Goal: Task Accomplishment & Management: Use online tool/utility

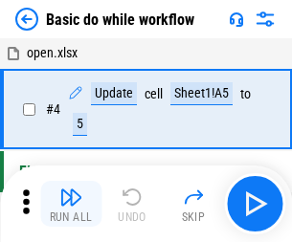
click at [71, 204] on img "button" at bounding box center [70, 196] width 23 height 23
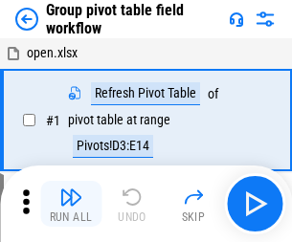
click at [71, 204] on img "button" at bounding box center [70, 196] width 23 height 23
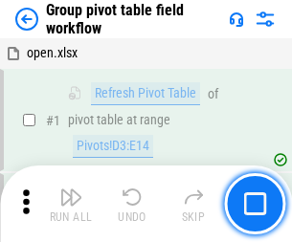
scroll to position [987, 0]
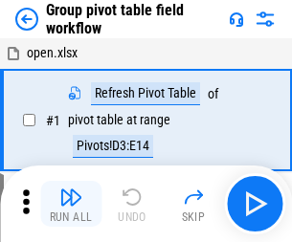
click at [71, 204] on img "button" at bounding box center [70, 196] width 23 height 23
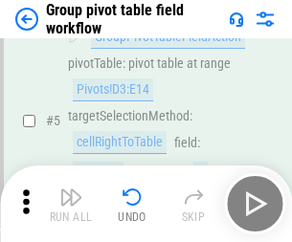
scroll to position [987, 0]
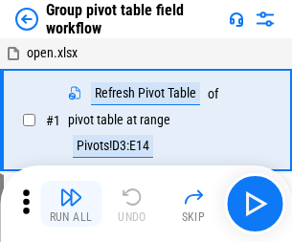
click at [71, 204] on img "button" at bounding box center [70, 196] width 23 height 23
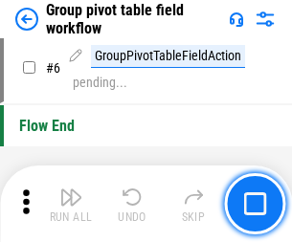
scroll to position [987, 0]
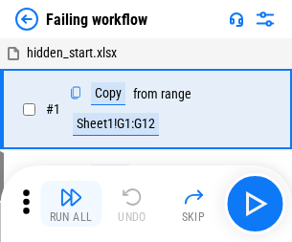
click at [71, 204] on img "button" at bounding box center [70, 196] width 23 height 23
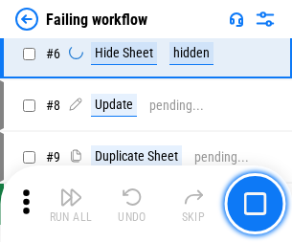
scroll to position [405, 0]
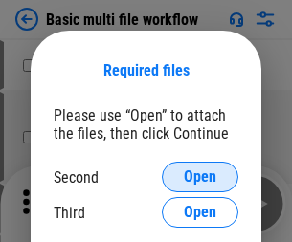
click at [200, 177] on span "Open" at bounding box center [200, 176] width 33 height 15
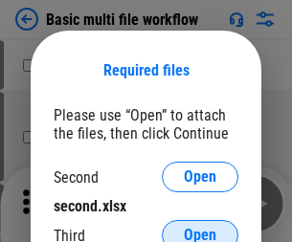
click at [200, 228] on span "Open" at bounding box center [200, 235] width 33 height 15
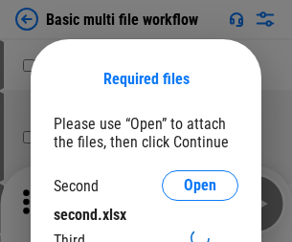
scroll to position [9, 0]
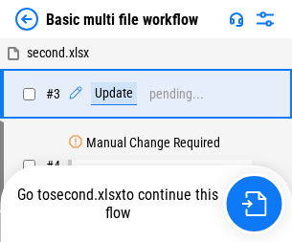
scroll to position [204, 0]
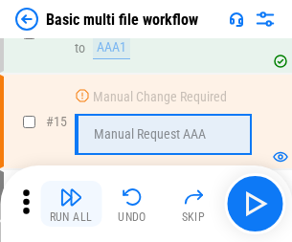
click at [71, 204] on img "button" at bounding box center [70, 196] width 23 height 23
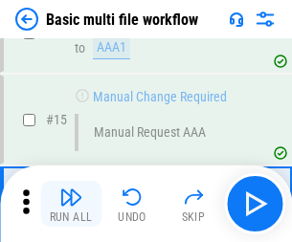
click at [71, 204] on img "button" at bounding box center [70, 196] width 23 height 23
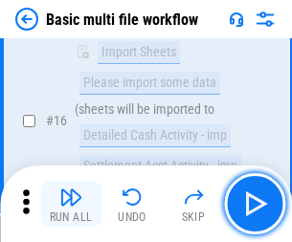
scroll to position [1273, 0]
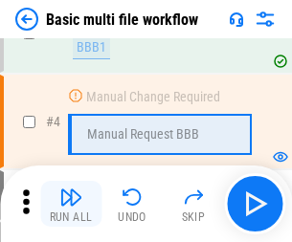
click at [71, 204] on img "button" at bounding box center [70, 196] width 23 height 23
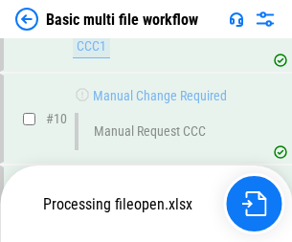
scroll to position [896, 0]
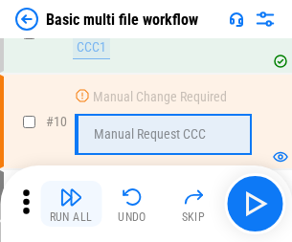
click at [71, 204] on img "button" at bounding box center [70, 196] width 23 height 23
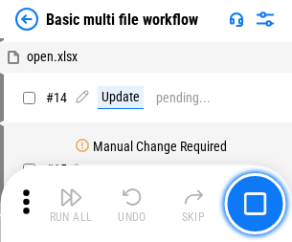
click at [71, 204] on img "button" at bounding box center [70, 196] width 23 height 23
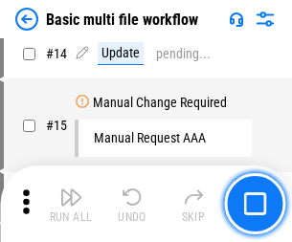
scroll to position [896, 0]
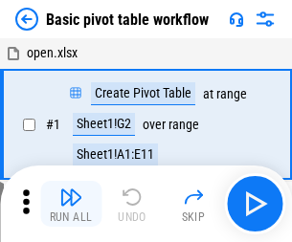
click at [71, 204] on img "button" at bounding box center [70, 196] width 23 height 23
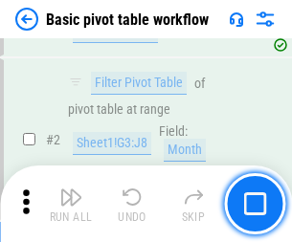
scroll to position [458, 0]
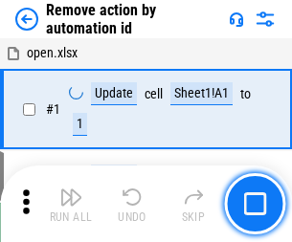
scroll to position [71, 0]
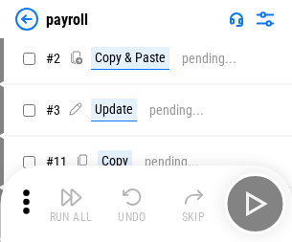
click at [71, 204] on img "button" at bounding box center [70, 196] width 23 height 23
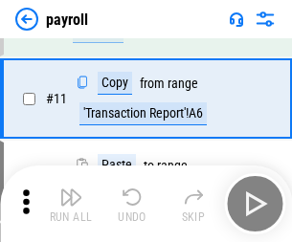
scroll to position [139, 0]
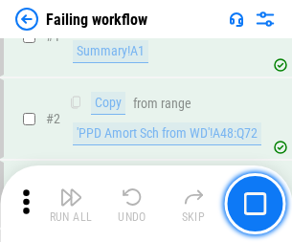
scroll to position [309, 0]
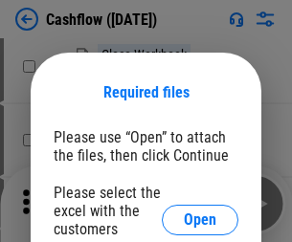
scroll to position [208, 0]
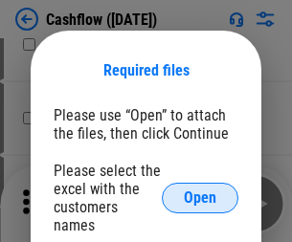
click at [200, 190] on span "Open" at bounding box center [200, 197] width 33 height 15
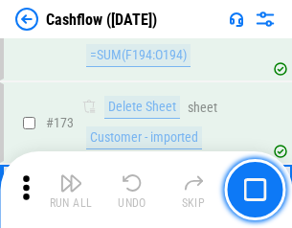
scroll to position [2024, 0]
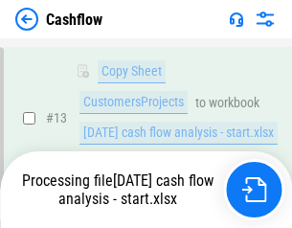
scroll to position [384, 0]
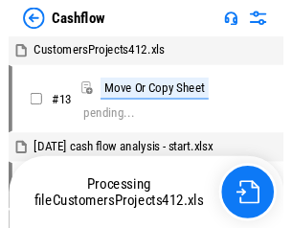
scroll to position [22, 0]
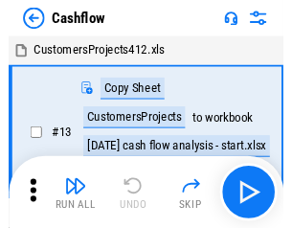
scroll to position [22, 0]
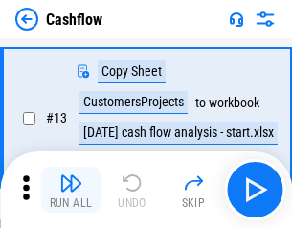
click at [71, 189] on img "button" at bounding box center [70, 182] width 23 height 23
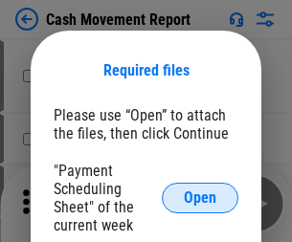
click at [200, 198] on span "Open" at bounding box center [200, 197] width 33 height 15
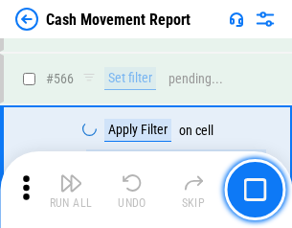
scroll to position [8763, 0]
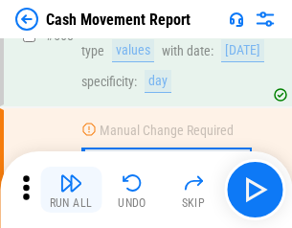
click at [71, 189] on img "button" at bounding box center [70, 182] width 23 height 23
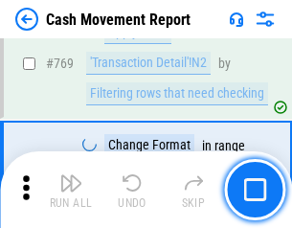
scroll to position [10625, 0]
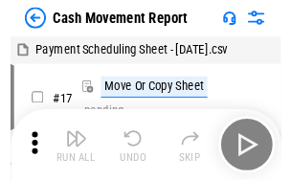
scroll to position [34, 0]
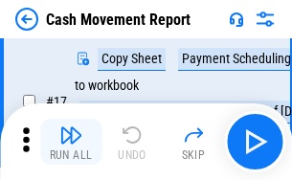
click at [71, 141] on img "button" at bounding box center [70, 134] width 23 height 23
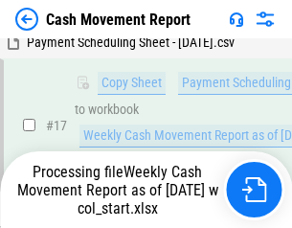
scroll to position [398, 0]
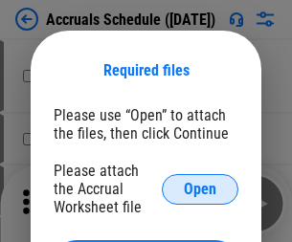
click at [200, 188] on span "Open" at bounding box center [200, 189] width 33 height 15
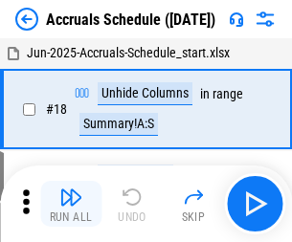
click at [71, 204] on img "button" at bounding box center [70, 196] width 23 height 23
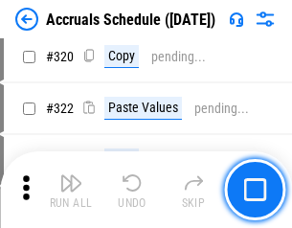
scroll to position [3557, 0]
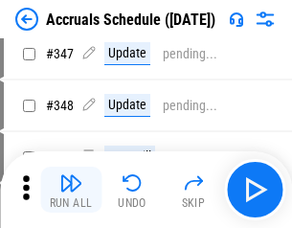
click at [71, 189] on img "button" at bounding box center [70, 182] width 23 height 23
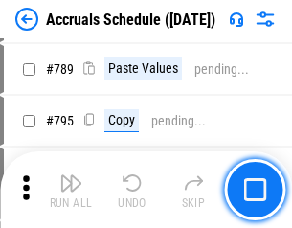
scroll to position [8032, 0]
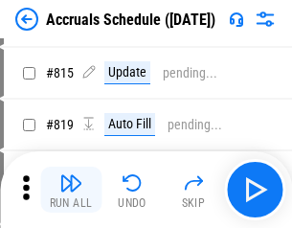
click at [71, 189] on img "button" at bounding box center [70, 182] width 23 height 23
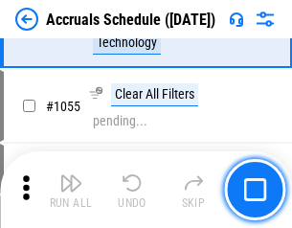
scroll to position [10952, 0]
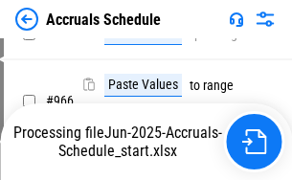
scroll to position [9253, 0]
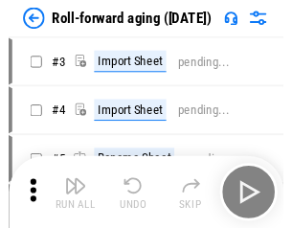
scroll to position [3, 0]
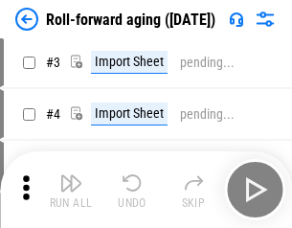
click at [71, 189] on img "button" at bounding box center [70, 182] width 23 height 23
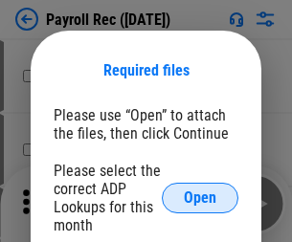
click at [200, 198] on span "Open" at bounding box center [200, 197] width 33 height 15
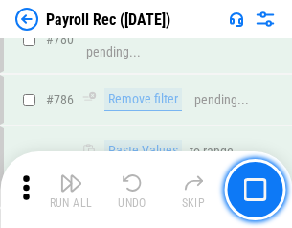
scroll to position [11953, 0]
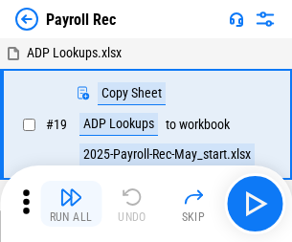
click at [71, 204] on img "button" at bounding box center [70, 196] width 23 height 23
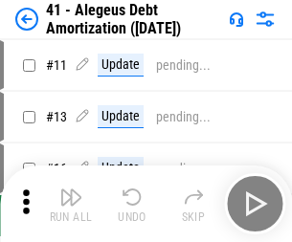
click at [71, 204] on img "button" at bounding box center [70, 196] width 23 height 23
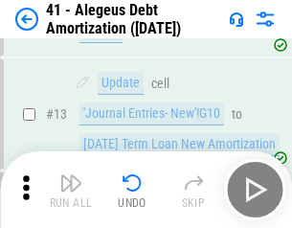
scroll to position [236, 0]
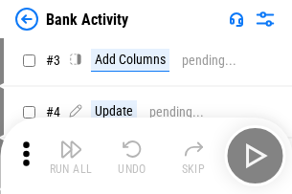
click at [71, 156] on img "button" at bounding box center [70, 149] width 23 height 23
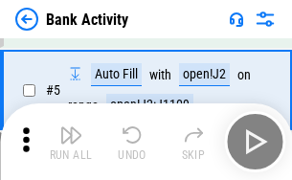
scroll to position [101, 0]
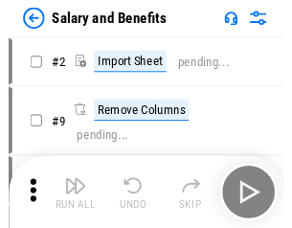
scroll to position [26, 0]
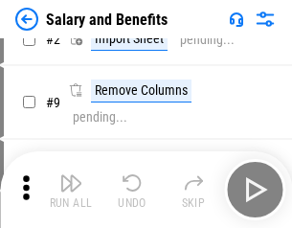
click at [71, 189] on img "button" at bounding box center [70, 182] width 23 height 23
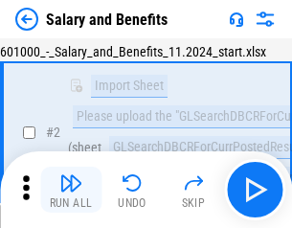
click at [71, 189] on img "button" at bounding box center [70, 182] width 23 height 23
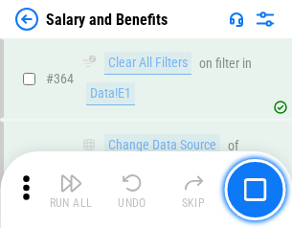
scroll to position [9004, 0]
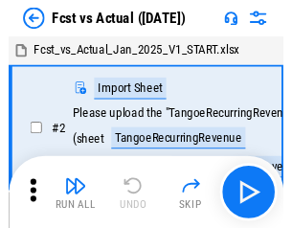
scroll to position [25, 0]
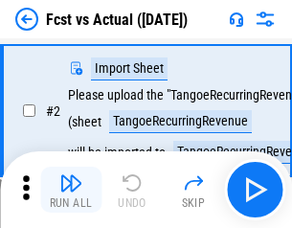
click at [71, 189] on img "button" at bounding box center [70, 182] width 23 height 23
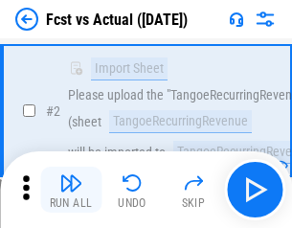
click at [71, 189] on img "button" at bounding box center [70, 182] width 23 height 23
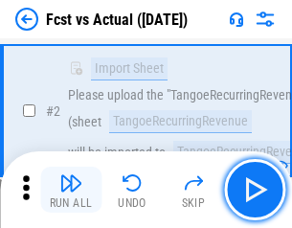
scroll to position [179, 0]
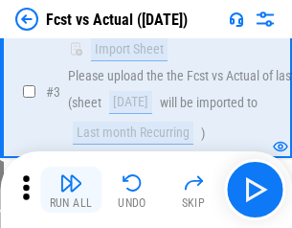
click at [71, 189] on img "button" at bounding box center [70, 182] width 23 height 23
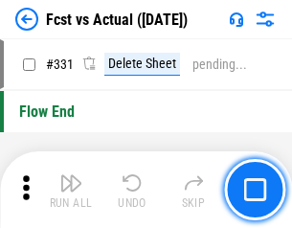
scroll to position [9152, 0]
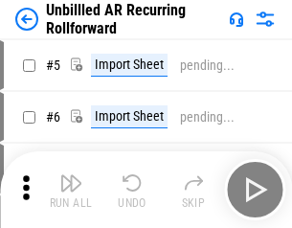
click at [71, 189] on img "button" at bounding box center [70, 182] width 23 height 23
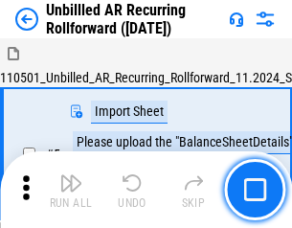
scroll to position [41, 0]
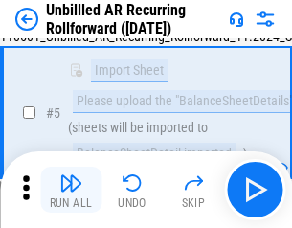
click at [71, 189] on img "button" at bounding box center [70, 182] width 23 height 23
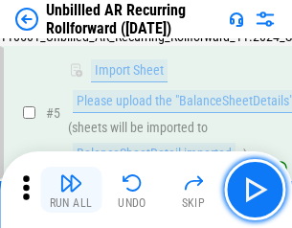
scroll to position [180, 0]
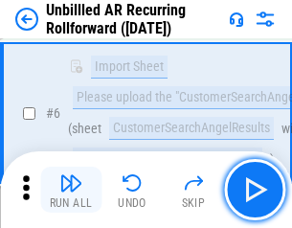
click at [71, 189] on img "button" at bounding box center [70, 182] width 23 height 23
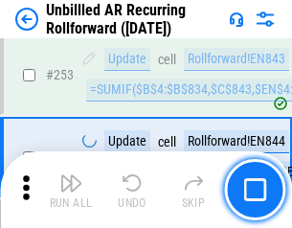
scroll to position [6495, 0]
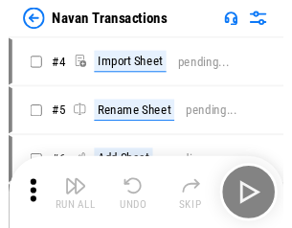
scroll to position [31, 0]
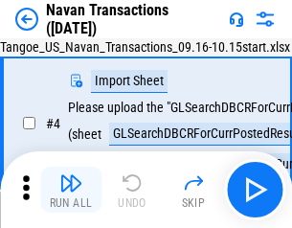
click at [71, 189] on img "button" at bounding box center [70, 182] width 23 height 23
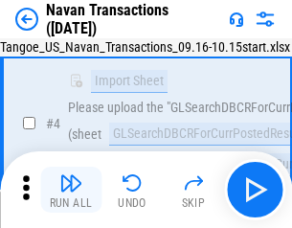
click at [71, 189] on img "button" at bounding box center [70, 182] width 23 height 23
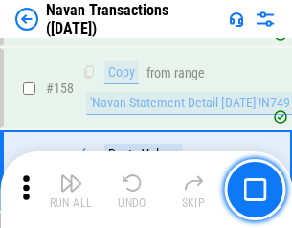
scroll to position [6199, 0]
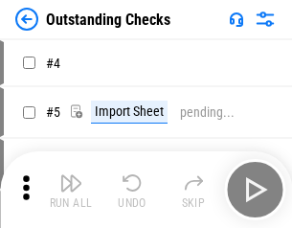
click at [71, 189] on img "button" at bounding box center [70, 182] width 23 height 23
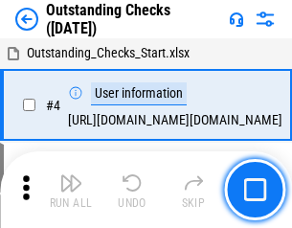
scroll to position [80, 0]
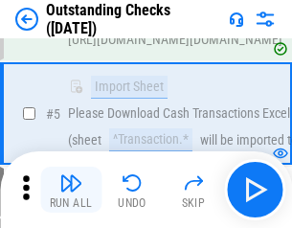
click at [71, 189] on img "button" at bounding box center [70, 182] width 23 height 23
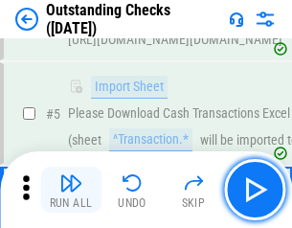
scroll to position [200, 0]
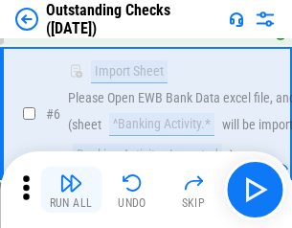
click at [71, 189] on img "button" at bounding box center [70, 182] width 23 height 23
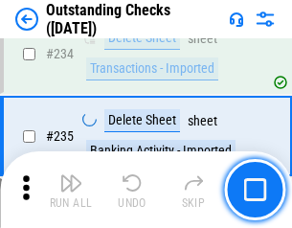
scroll to position [5806, 0]
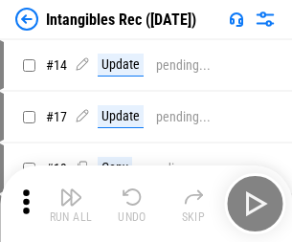
click at [71, 204] on img "button" at bounding box center [70, 196] width 23 height 23
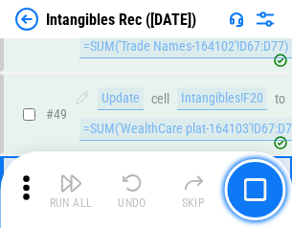
scroll to position [745, 0]
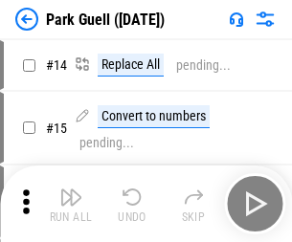
click at [71, 189] on img "button" at bounding box center [70, 196] width 23 height 23
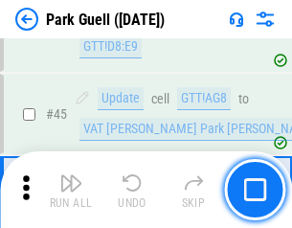
scroll to position [2391, 0]
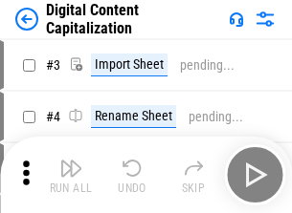
click at [71, 161] on img "button" at bounding box center [70, 168] width 23 height 23
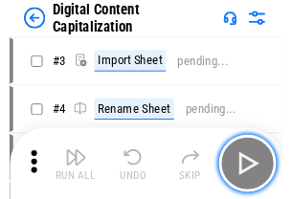
scroll to position [55, 0]
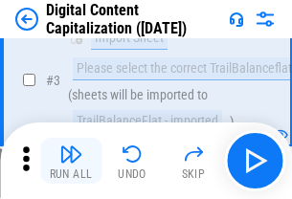
click at [71, 161] on img "button" at bounding box center [70, 153] width 23 height 23
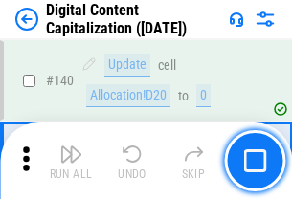
scroll to position [2028, 0]
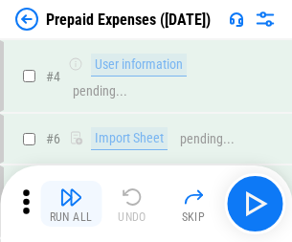
click at [71, 189] on img "button" at bounding box center [70, 196] width 23 height 23
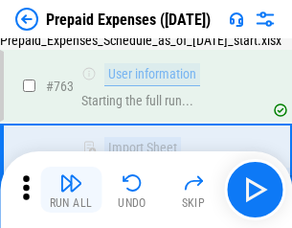
click at [71, 189] on img "button" at bounding box center [70, 182] width 23 height 23
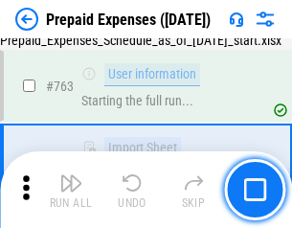
scroll to position [5412, 0]
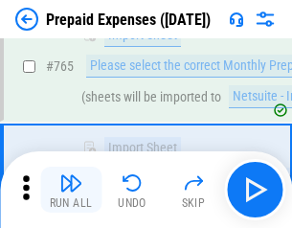
click at [71, 189] on img "button" at bounding box center [70, 182] width 23 height 23
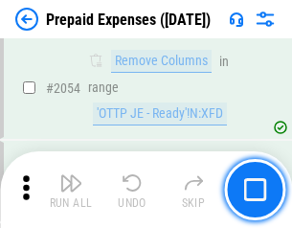
scroll to position [19986, 0]
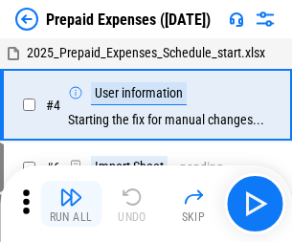
click at [71, 204] on img "button" at bounding box center [70, 196] width 23 height 23
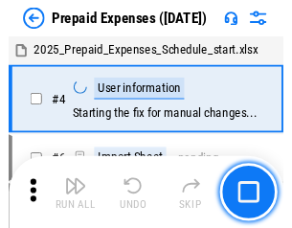
scroll to position [84, 0]
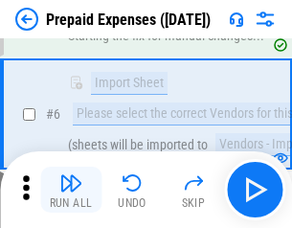
click at [71, 189] on img "button" at bounding box center [70, 182] width 23 height 23
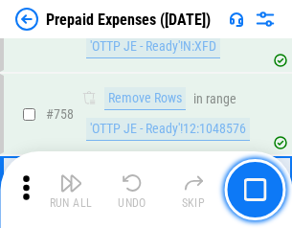
scroll to position [6813, 0]
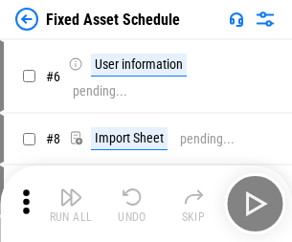
click at [71, 204] on img "button" at bounding box center [70, 196] width 23 height 23
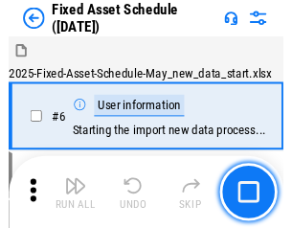
scroll to position [103, 0]
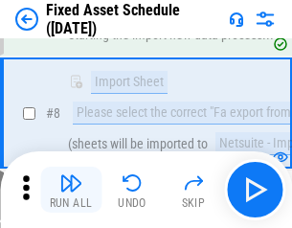
click at [71, 189] on img "button" at bounding box center [70, 182] width 23 height 23
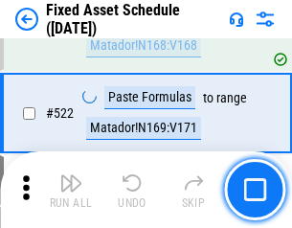
scroll to position [6646, 0]
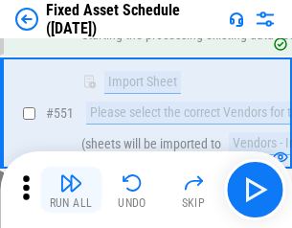
click at [71, 189] on img "button" at bounding box center [70, 182] width 23 height 23
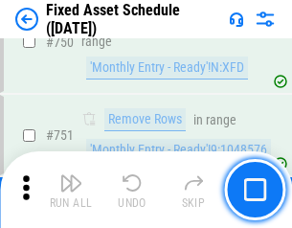
scroll to position [9322, 0]
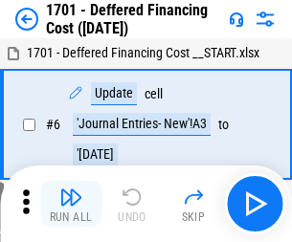
click at [71, 204] on img "button" at bounding box center [70, 196] width 23 height 23
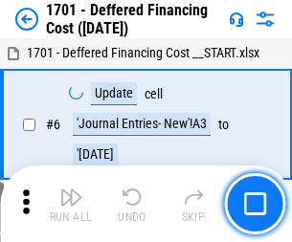
scroll to position [229, 0]
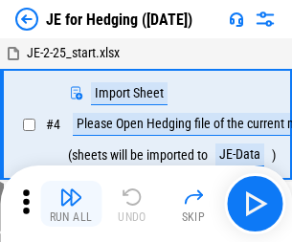
click at [71, 189] on img "button" at bounding box center [70, 196] width 23 height 23
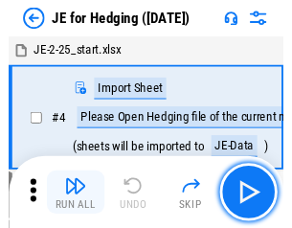
scroll to position [3, 0]
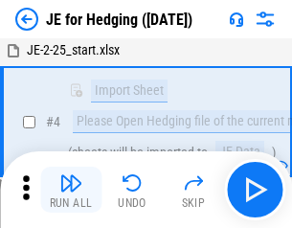
click at [71, 189] on img "button" at bounding box center [70, 182] width 23 height 23
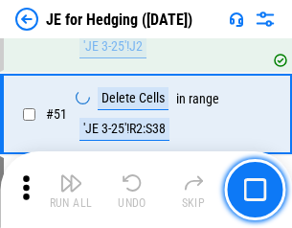
scroll to position [1238, 0]
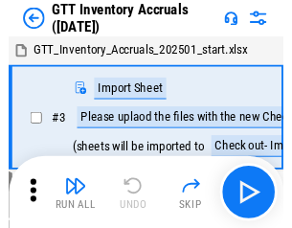
scroll to position [3, 0]
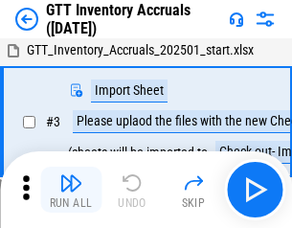
click at [71, 189] on img "button" at bounding box center [70, 182] width 23 height 23
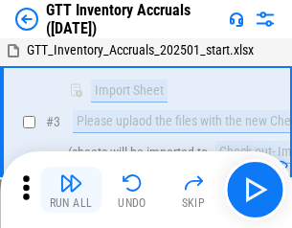
click at [71, 189] on img "button" at bounding box center [70, 182] width 23 height 23
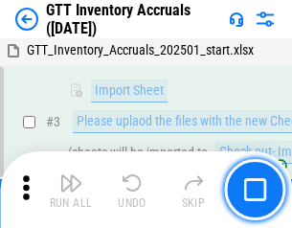
scroll to position [123, 0]
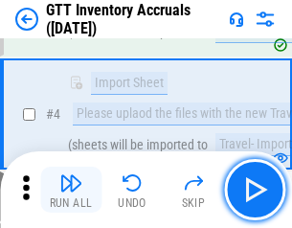
click at [71, 189] on img "button" at bounding box center [70, 182] width 23 height 23
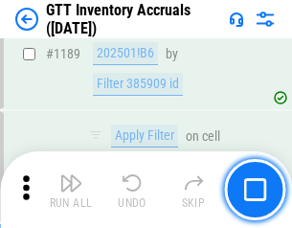
scroll to position [15613, 0]
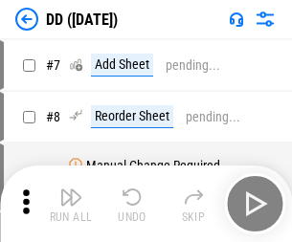
click at [71, 204] on img "button" at bounding box center [70, 196] width 23 height 23
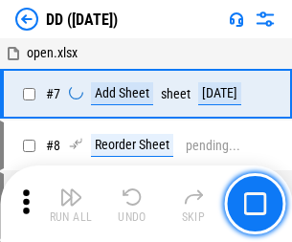
scroll to position [185, 0]
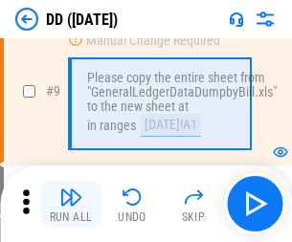
click at [71, 204] on img "button" at bounding box center [70, 196] width 23 height 23
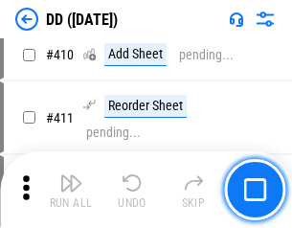
scroll to position [8555, 0]
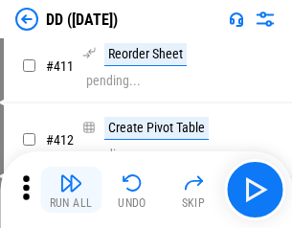
click at [71, 189] on img "button" at bounding box center [70, 182] width 23 height 23
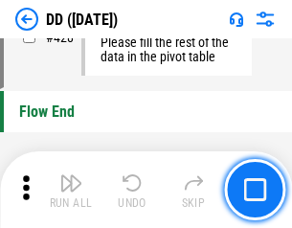
scroll to position [9151, 0]
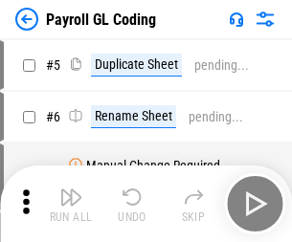
click at [71, 204] on img "button" at bounding box center [70, 196] width 23 height 23
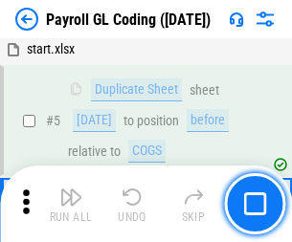
scroll to position [229, 0]
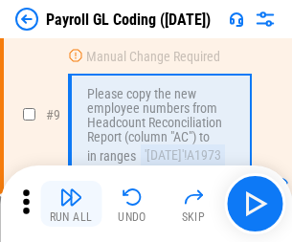
click at [71, 204] on img "button" at bounding box center [70, 196] width 23 height 23
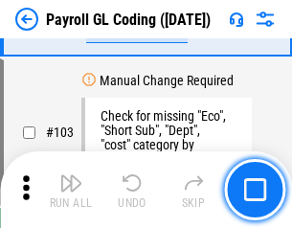
scroll to position [4486, 0]
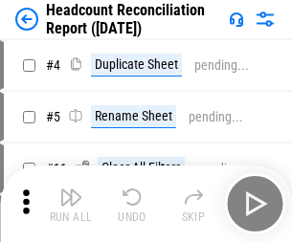
click at [71, 204] on img "button" at bounding box center [70, 196] width 23 height 23
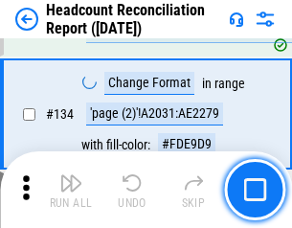
scroll to position [2298, 0]
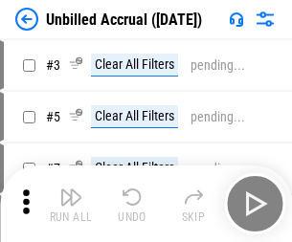
click at [71, 204] on img "button" at bounding box center [70, 196] width 23 height 23
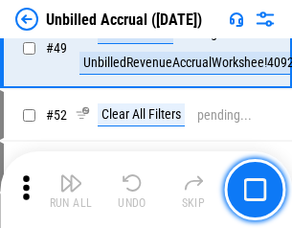
scroll to position [1734, 0]
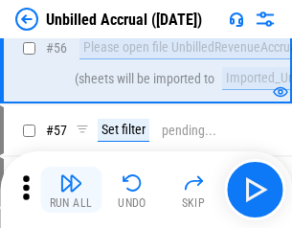
click at [71, 189] on img "button" at bounding box center [70, 182] width 23 height 23
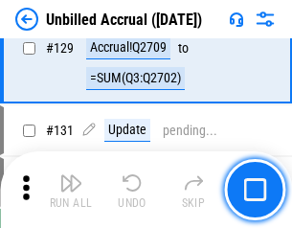
scroll to position [5695, 0]
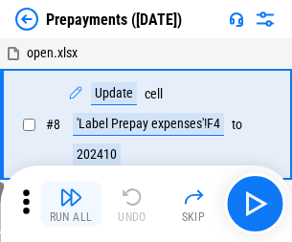
click at [71, 204] on img "button" at bounding box center [70, 196] width 23 height 23
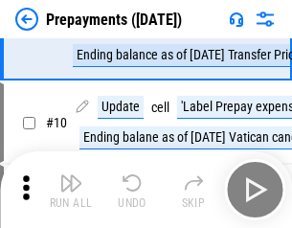
scroll to position [120, 0]
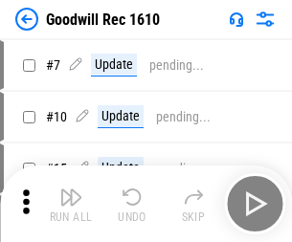
click at [71, 204] on img "button" at bounding box center [70, 196] width 23 height 23
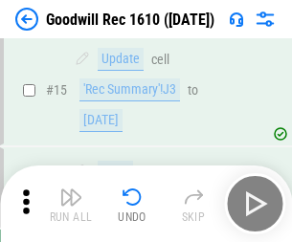
scroll to position [327, 0]
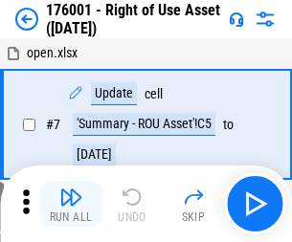
click at [71, 204] on img "button" at bounding box center [70, 196] width 23 height 23
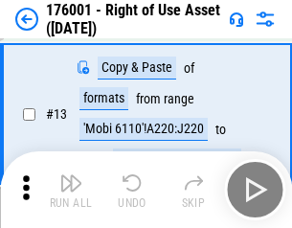
scroll to position [123, 0]
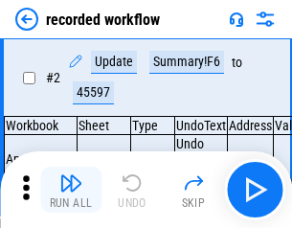
click at [71, 189] on img "button" at bounding box center [70, 182] width 23 height 23
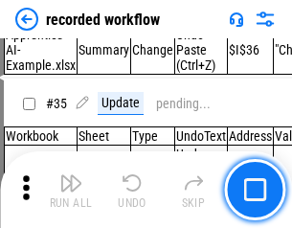
scroll to position [5976, 0]
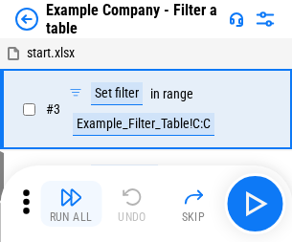
click at [71, 204] on img "button" at bounding box center [70, 196] width 23 height 23
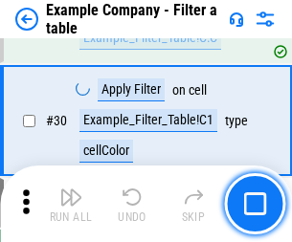
scroll to position [1750, 0]
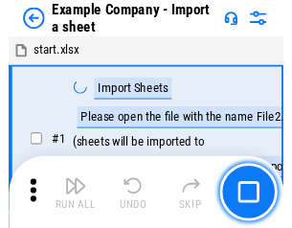
scroll to position [30, 0]
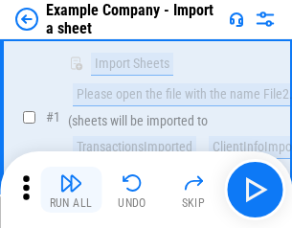
click at [71, 189] on img "button" at bounding box center [70, 182] width 23 height 23
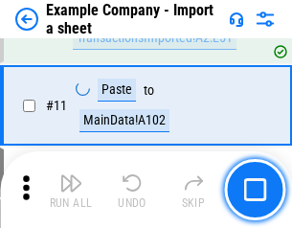
scroll to position [423, 0]
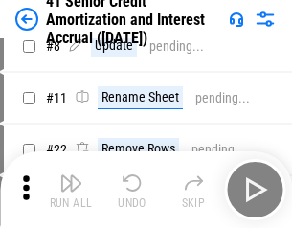
click at [71, 189] on img "button" at bounding box center [70, 182] width 23 height 23
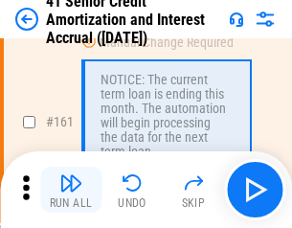
click at [71, 189] on img "button" at bounding box center [70, 182] width 23 height 23
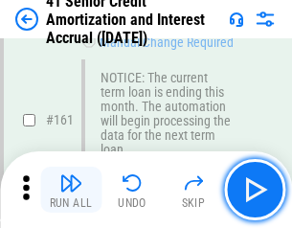
scroll to position [2045, 0]
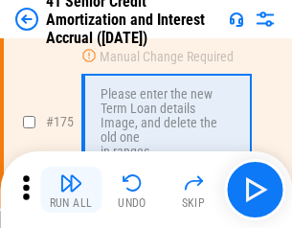
click at [71, 189] on img "button" at bounding box center [70, 182] width 23 height 23
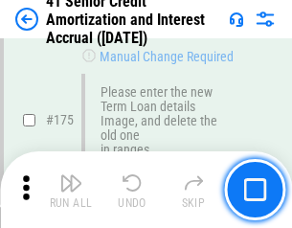
scroll to position [2239, 0]
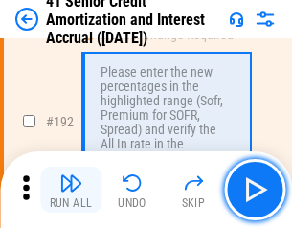
click at [71, 189] on img "button" at bounding box center [70, 182] width 23 height 23
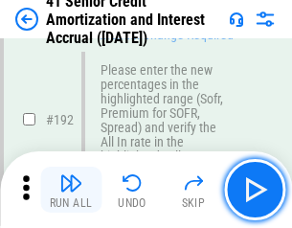
scroll to position [2440, 0]
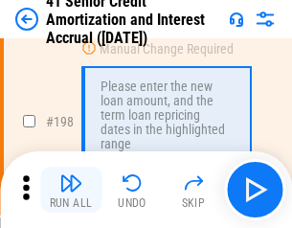
click at [71, 189] on img "button" at bounding box center [70, 182] width 23 height 23
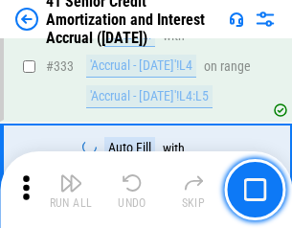
scroll to position [4885, 0]
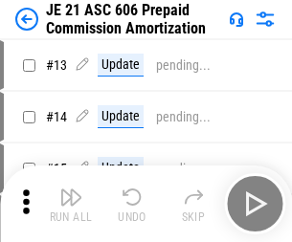
click at [71, 189] on img "button" at bounding box center [70, 196] width 23 height 23
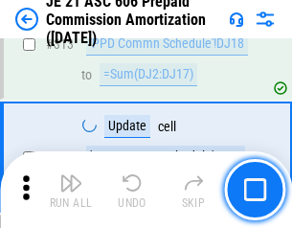
scroll to position [3570, 0]
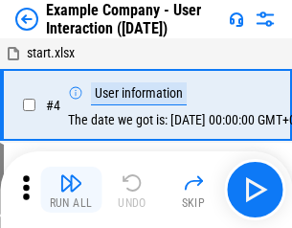
click at [71, 189] on img "button" at bounding box center [70, 182] width 23 height 23
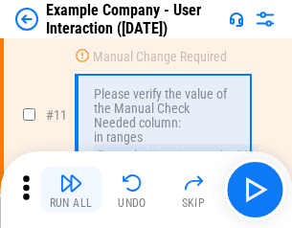
click at [71, 189] on img "button" at bounding box center [70, 182] width 23 height 23
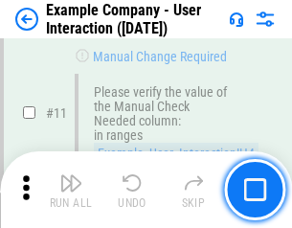
scroll to position [414, 0]
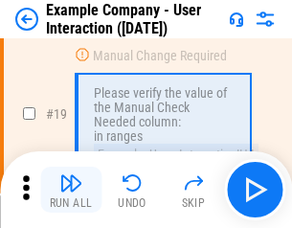
click at [71, 189] on img "button" at bounding box center [70, 182] width 23 height 23
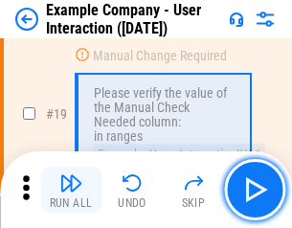
click at [71, 189] on img "button" at bounding box center [70, 182] width 23 height 23
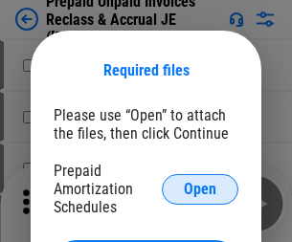
click at [200, 188] on span "Open" at bounding box center [200, 189] width 33 height 15
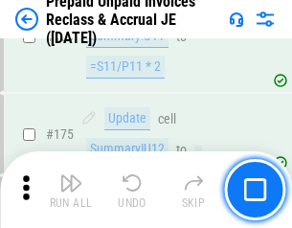
scroll to position [2581, 0]
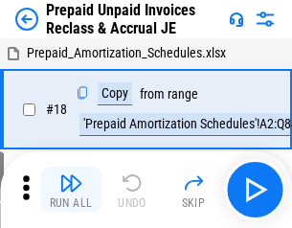
click at [71, 189] on img "button" at bounding box center [70, 182] width 23 height 23
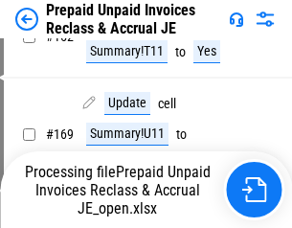
scroll to position [1386, 0]
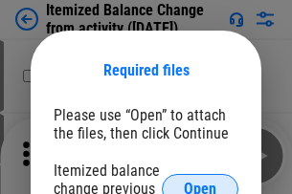
click at [200, 182] on span "Open" at bounding box center [200, 189] width 33 height 15
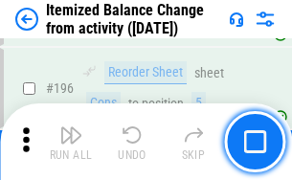
scroll to position [3680, 0]
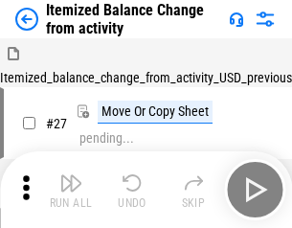
scroll to position [30, 0]
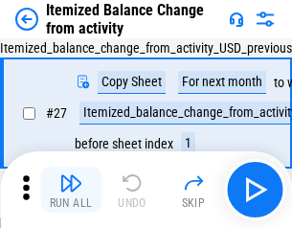
click at [71, 189] on img "button" at bounding box center [70, 182] width 23 height 23
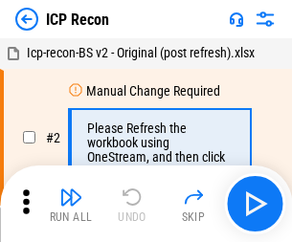
scroll to position [9, 0]
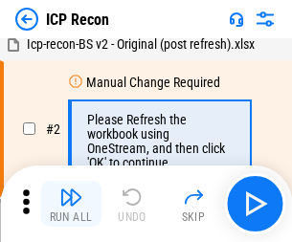
click at [71, 204] on img "button" at bounding box center [70, 196] width 23 height 23
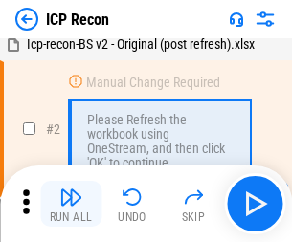
click at [71, 204] on img "button" at bounding box center [70, 196] width 23 height 23
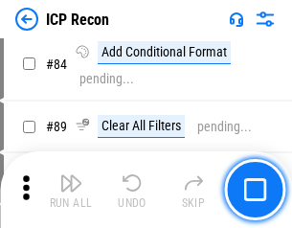
scroll to position [1874, 0]
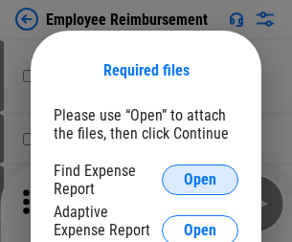
click at [200, 180] on span "Open" at bounding box center [200, 179] width 33 height 15
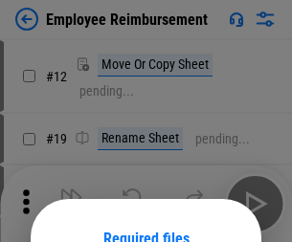
scroll to position [168, 0]
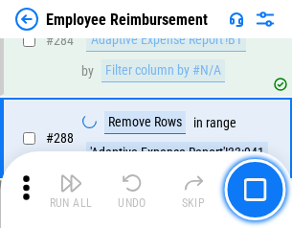
scroll to position [5197, 0]
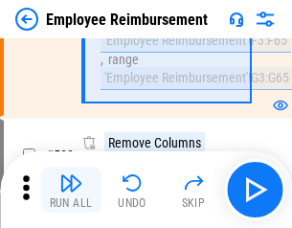
click at [71, 189] on img "button" at bounding box center [70, 182] width 23 height 23
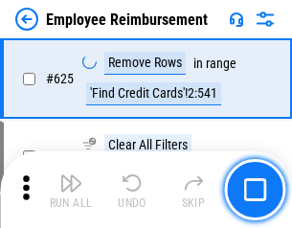
scroll to position [11448, 0]
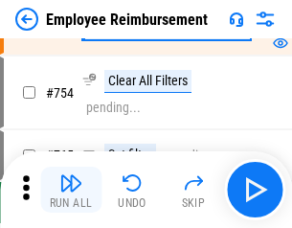
click at [71, 189] on img "button" at bounding box center [70, 182] width 23 height 23
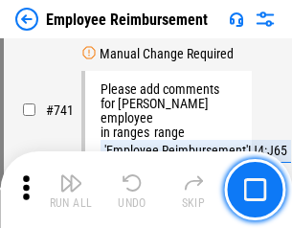
scroll to position [13415, 0]
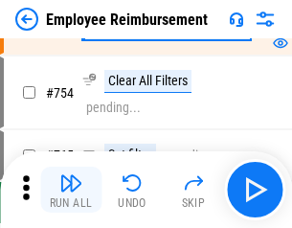
click at [71, 189] on img "button" at bounding box center [70, 182] width 23 height 23
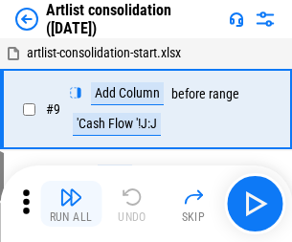
click at [71, 204] on img "button" at bounding box center [70, 196] width 23 height 23
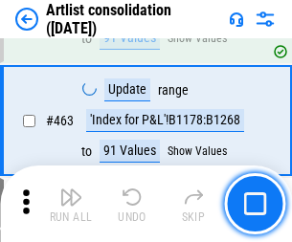
scroll to position [8372, 0]
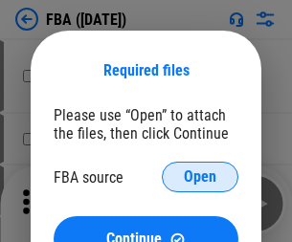
click at [200, 177] on span "Open" at bounding box center [200, 176] width 33 height 15
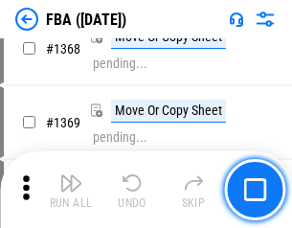
scroll to position [20534, 0]
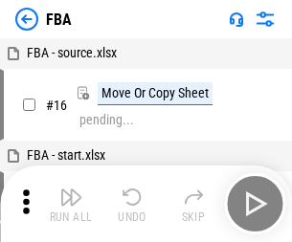
scroll to position [19, 0]
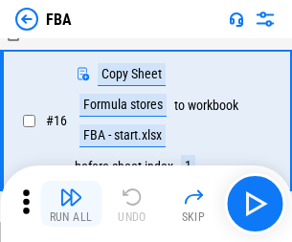
click at [71, 204] on img "button" at bounding box center [70, 196] width 23 height 23
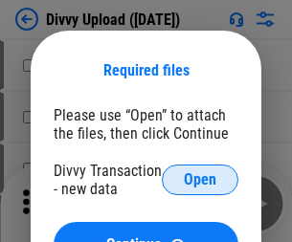
click at [200, 180] on span "Open" at bounding box center [200, 179] width 33 height 15
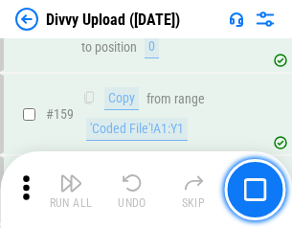
scroll to position [1980, 0]
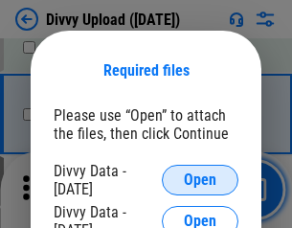
click at [200, 180] on span "Open" at bounding box center [200, 179] width 33 height 15
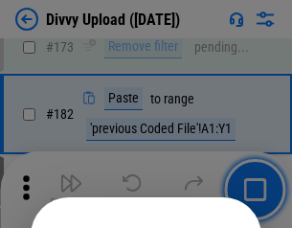
scroll to position [2146, 0]
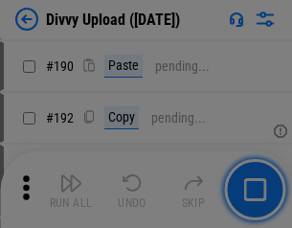
scroll to position [2413, 0]
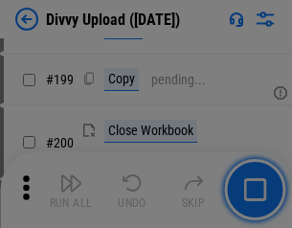
scroll to position [2780, 0]
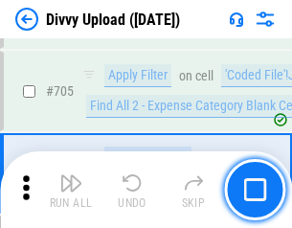
scroll to position [13080, 0]
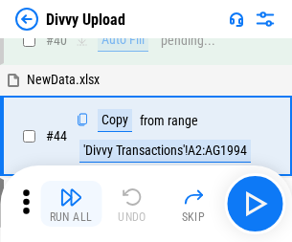
click at [71, 204] on img "button" at bounding box center [70, 196] width 23 height 23
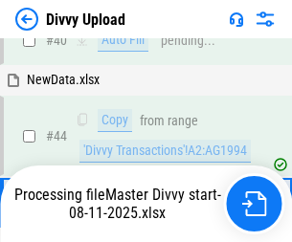
scroll to position [210, 0]
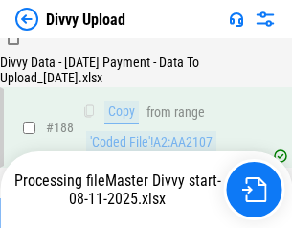
scroll to position [2251, 0]
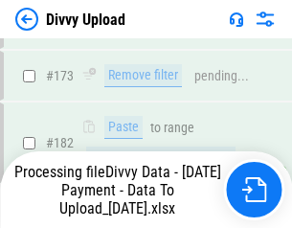
scroll to position [2140, 0]
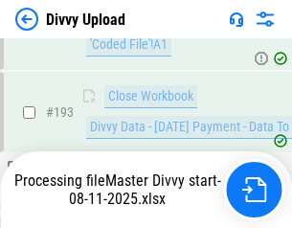
scroll to position [2672, 0]
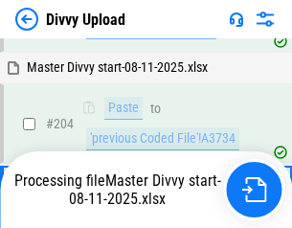
scroll to position [3191, 0]
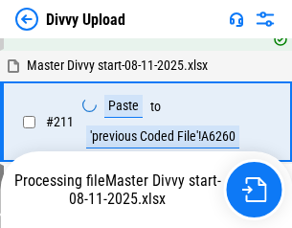
scroll to position [3826, 0]
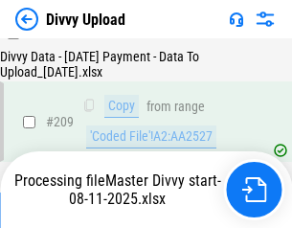
scroll to position [3515, 0]
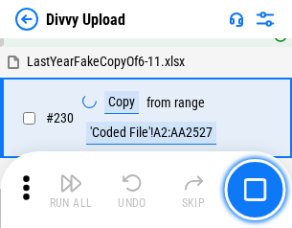
scroll to position [4745, 0]
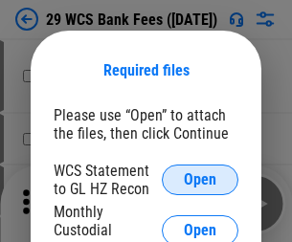
click at [200, 180] on span "Open" at bounding box center [200, 179] width 33 height 15
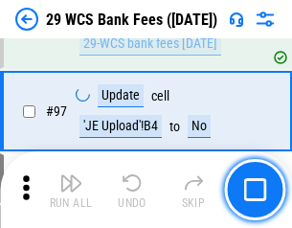
scroll to position [1863, 0]
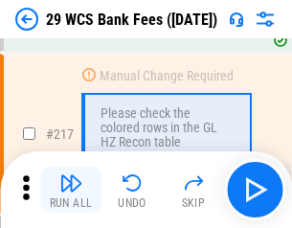
click at [71, 189] on img "button" at bounding box center [70, 182] width 23 height 23
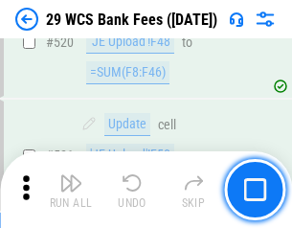
scroll to position [9868, 0]
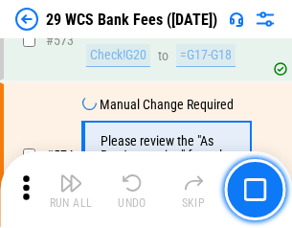
click at [71, 189] on img "button" at bounding box center [70, 182] width 23 height 23
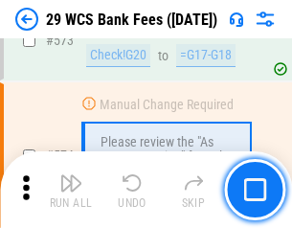
scroll to position [10588, 0]
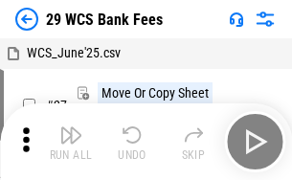
click at [71, 141] on img "button" at bounding box center [70, 134] width 23 height 23
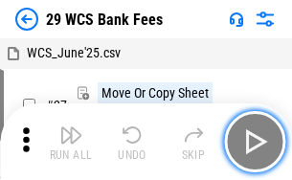
scroll to position [34, 0]
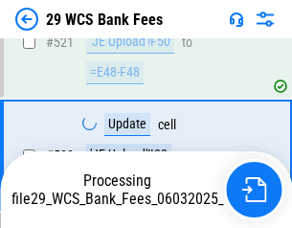
scroll to position [10456, 0]
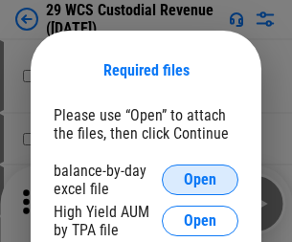
click at [200, 180] on span "Open" at bounding box center [200, 179] width 33 height 15
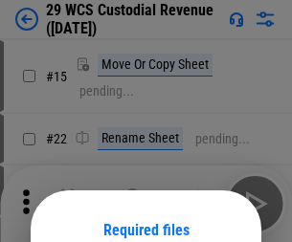
scroll to position [160, 0]
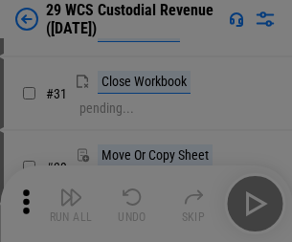
scroll to position [410, 0]
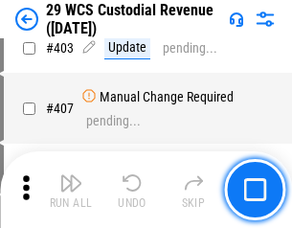
scroll to position [8856, 0]
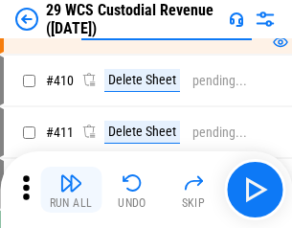
click at [71, 189] on img "button" at bounding box center [70, 182] width 23 height 23
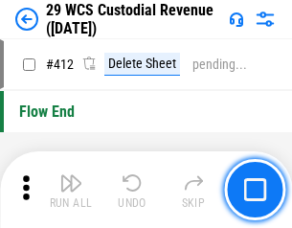
scroll to position [9131, 0]
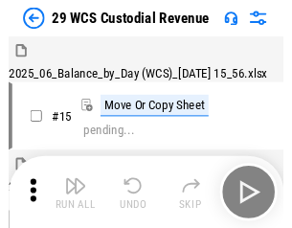
scroll to position [46, 0]
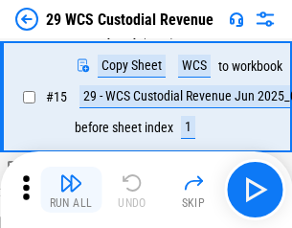
click at [71, 189] on img "button" at bounding box center [70, 182] width 23 height 23
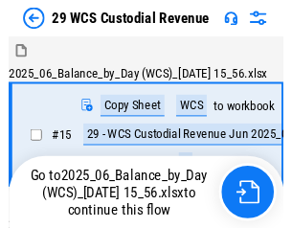
scroll to position [35, 0]
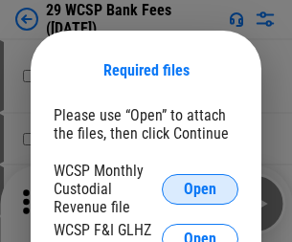
click at [200, 188] on span "Open" at bounding box center [200, 189] width 33 height 15
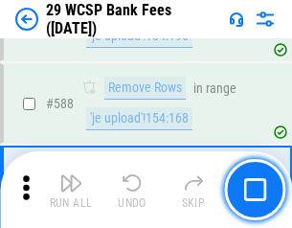
scroll to position [7526, 0]
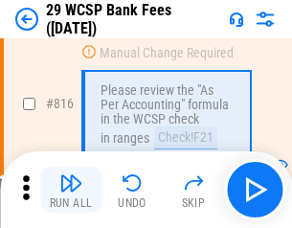
click at [71, 189] on img "button" at bounding box center [70, 182] width 23 height 23
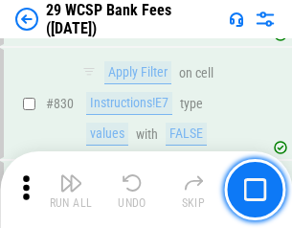
scroll to position [12131, 0]
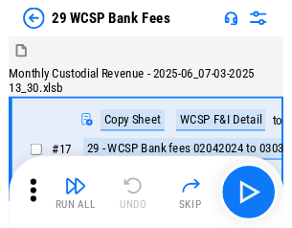
scroll to position [46, 0]
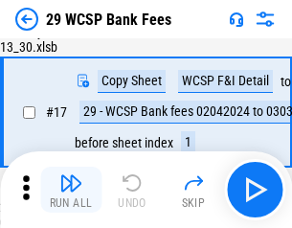
click at [71, 189] on img "button" at bounding box center [70, 182] width 23 height 23
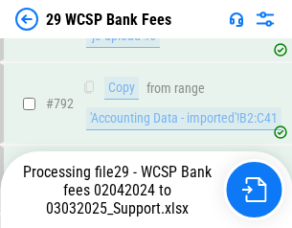
scroll to position [11495, 0]
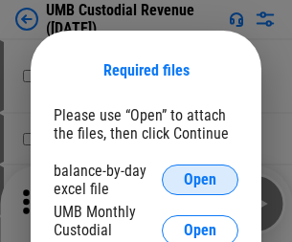
click at [200, 180] on span "Open" at bounding box center [200, 179] width 33 height 15
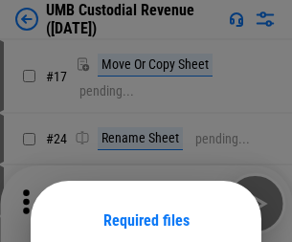
scroll to position [150, 0]
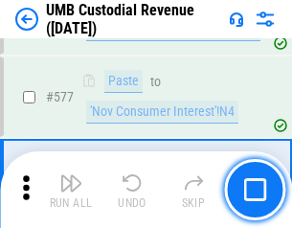
scroll to position [8917, 0]
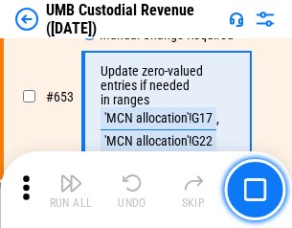
click at [71, 189] on img "button" at bounding box center [70, 182] width 23 height 23
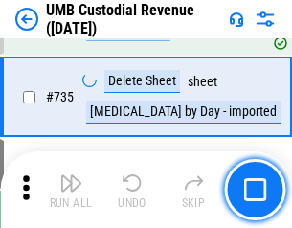
scroll to position [11692, 0]
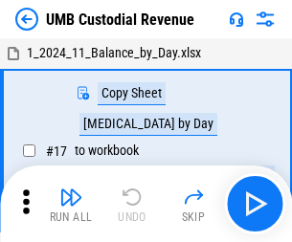
scroll to position [14, 0]
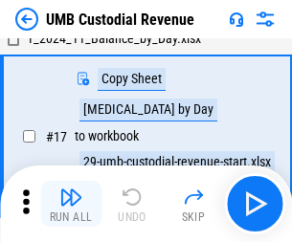
click at [71, 204] on img "button" at bounding box center [70, 196] width 23 height 23
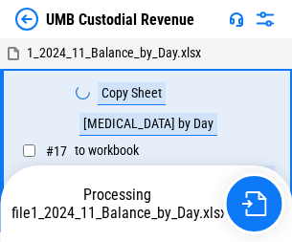
scroll to position [14, 0]
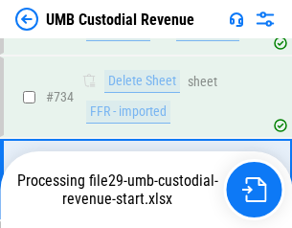
scroll to position [11565, 0]
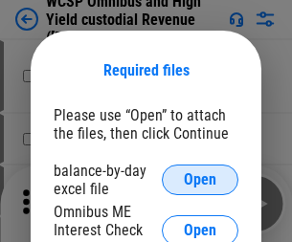
click at [200, 180] on span "Open" at bounding box center [200, 179] width 33 height 15
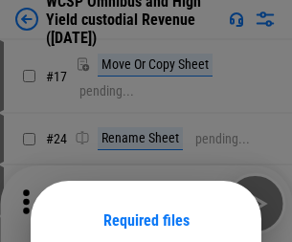
scroll to position [150, 0]
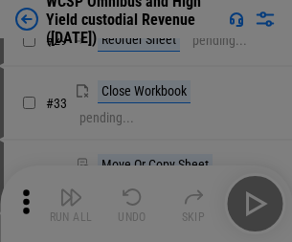
scroll to position [437, 0]
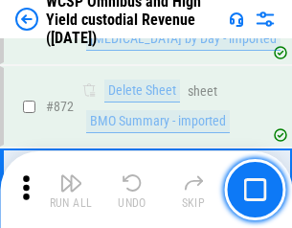
scroll to position [16182, 0]
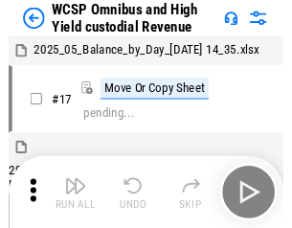
scroll to position [11, 0]
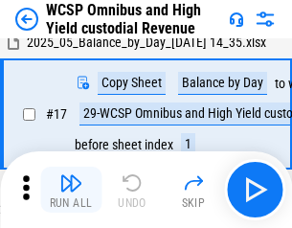
click at [71, 189] on img "button" at bounding box center [70, 182] width 23 height 23
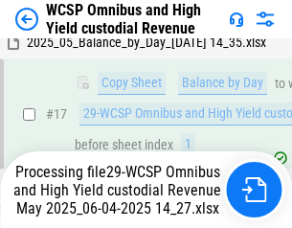
scroll to position [398, 0]
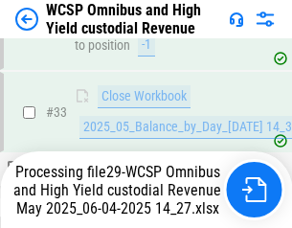
scroll to position [947, 0]
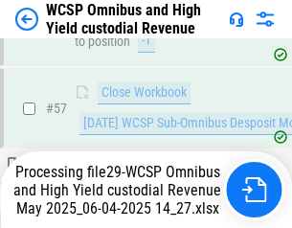
scroll to position [1962, 0]
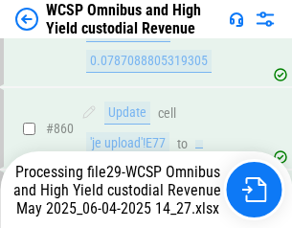
scroll to position [16138, 0]
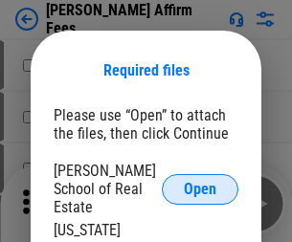
click at [200, 182] on span "Open" at bounding box center [200, 189] width 33 height 15
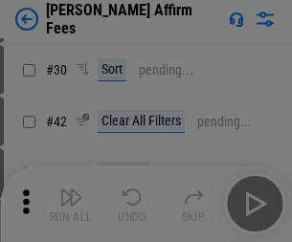
scroll to position [389, 0]
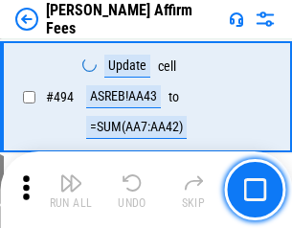
scroll to position [5199, 0]
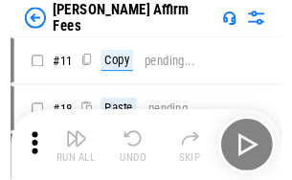
scroll to position [19, 0]
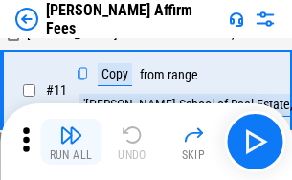
click at [71, 141] on img "button" at bounding box center [70, 134] width 23 height 23
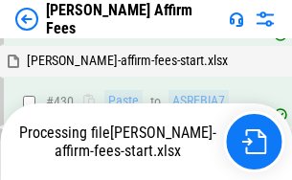
scroll to position [4422, 0]
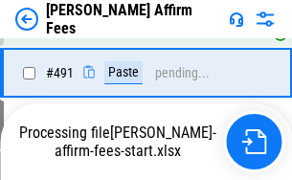
scroll to position [5223, 0]
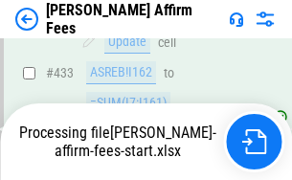
scroll to position [5015, 0]
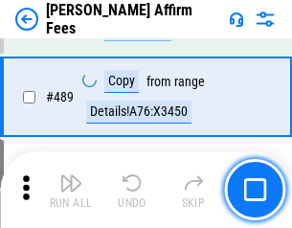
scroll to position [4991, 0]
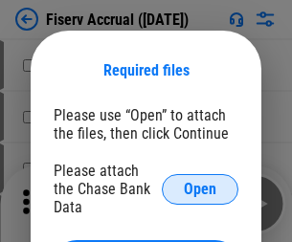
click at [200, 182] on span "Open" at bounding box center [200, 189] width 33 height 15
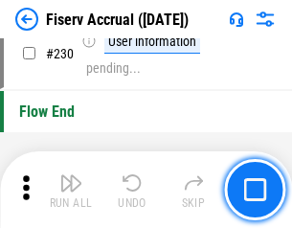
scroll to position [6059, 0]
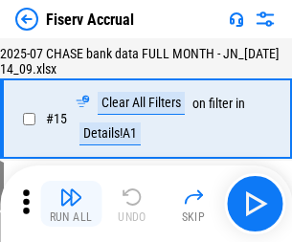
click at [71, 204] on img "button" at bounding box center [70, 196] width 23 height 23
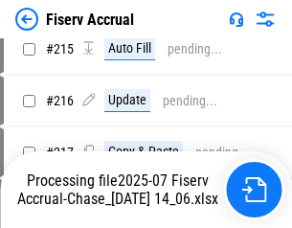
scroll to position [5802, 0]
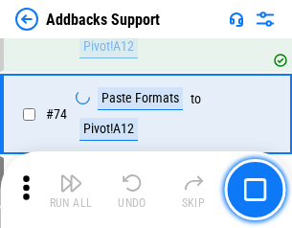
scroll to position [1392, 0]
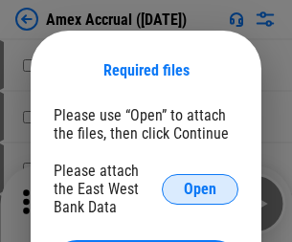
click at [200, 188] on span "Open" at bounding box center [200, 189] width 33 height 15
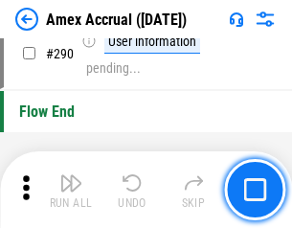
scroll to position [5954, 0]
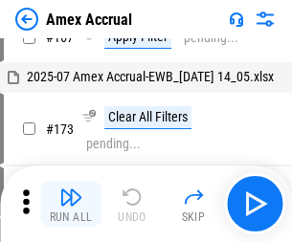
click at [71, 204] on img "button" at bounding box center [70, 196] width 23 height 23
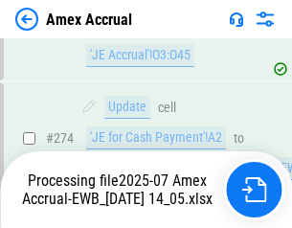
scroll to position [5698, 0]
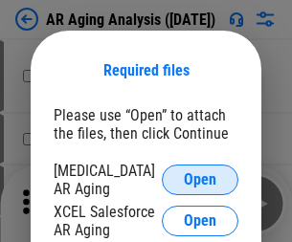
click at [200, 177] on span "Open" at bounding box center [200, 179] width 33 height 15
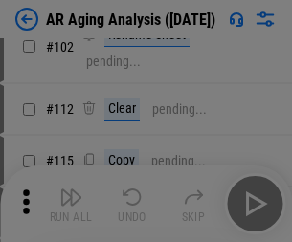
scroll to position [263, 0]
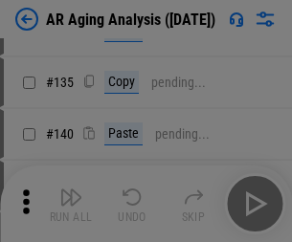
scroll to position [576, 0]
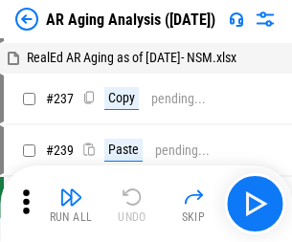
scroll to position [19, 0]
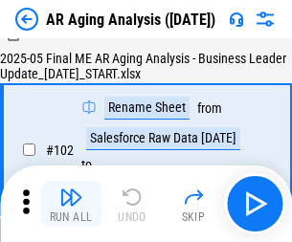
click at [71, 204] on img "button" at bounding box center [70, 196] width 23 height 23
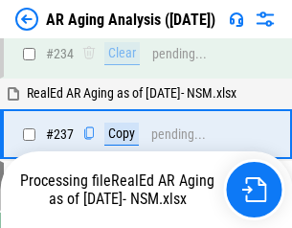
scroll to position [2964, 0]
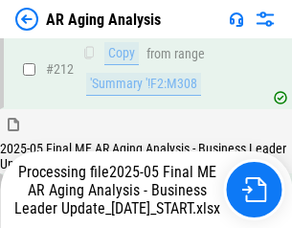
scroll to position [2942, 0]
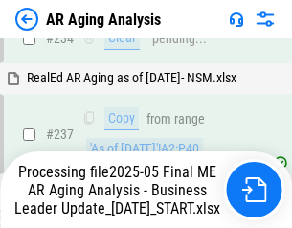
scroll to position [3021, 0]
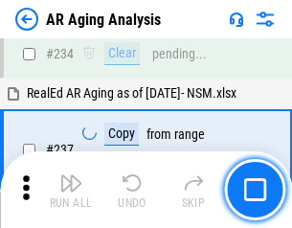
scroll to position [2942, 0]
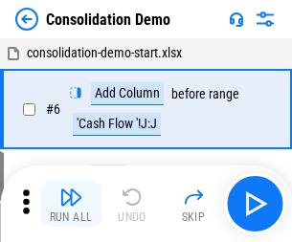
click at [71, 204] on img "button" at bounding box center [70, 196] width 23 height 23
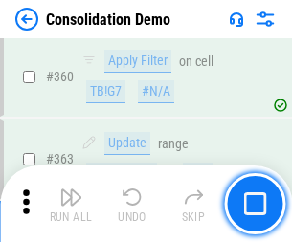
scroll to position [6408, 0]
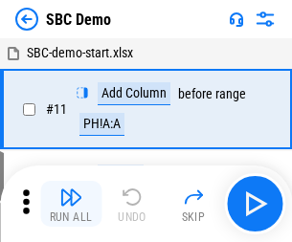
click at [71, 204] on img "button" at bounding box center [70, 196] width 23 height 23
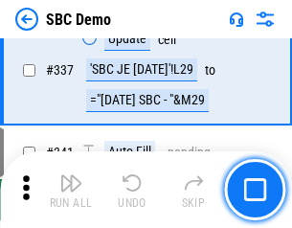
scroll to position [5030, 0]
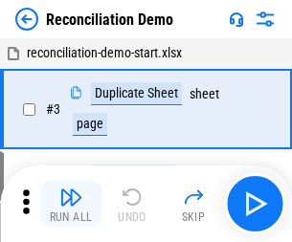
click at [71, 204] on img "button" at bounding box center [70, 196] width 23 height 23
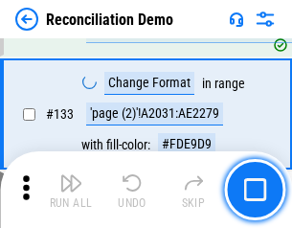
scroll to position [2271, 0]
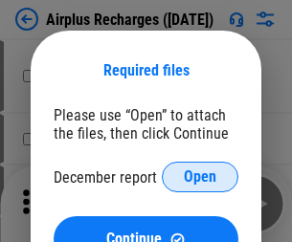
click at [200, 177] on span "Open" at bounding box center [200, 176] width 33 height 15
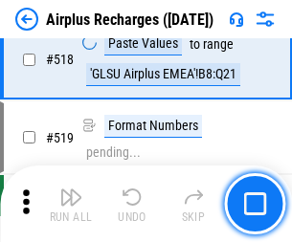
scroll to position [8228, 0]
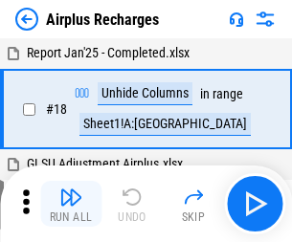
click at [71, 204] on img "button" at bounding box center [70, 196] width 23 height 23
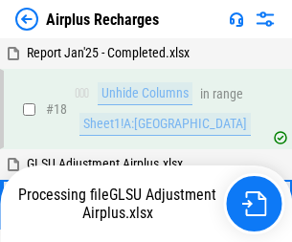
scroll to position [84, 0]
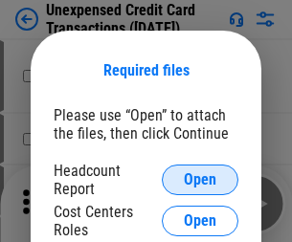
click at [200, 180] on span "Open" at bounding box center [200, 179] width 33 height 15
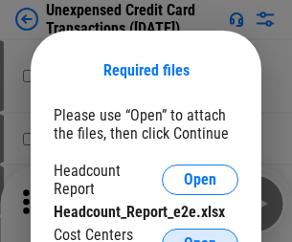
click at [200, 236] on span "Open" at bounding box center [200, 243] width 33 height 15
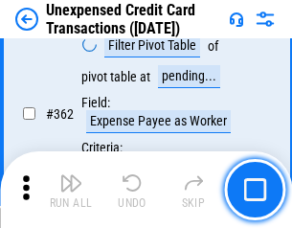
scroll to position [4917, 0]
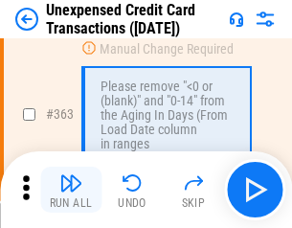
click at [71, 189] on img "button" at bounding box center [70, 182] width 23 height 23
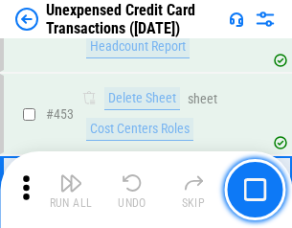
scroll to position [6521, 0]
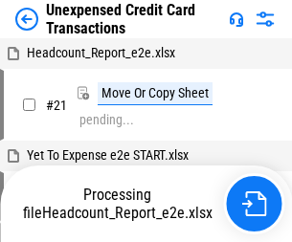
scroll to position [30, 0]
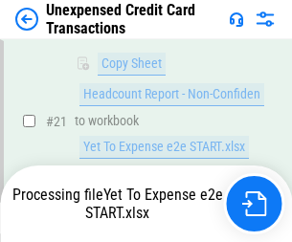
scroll to position [311, 0]
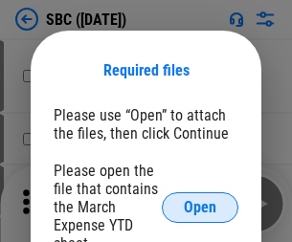
click at [200, 207] on span "Open" at bounding box center [200, 207] width 33 height 15
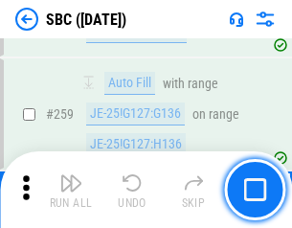
scroll to position [3736, 0]
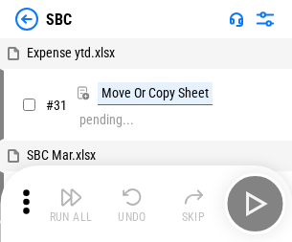
scroll to position [19, 0]
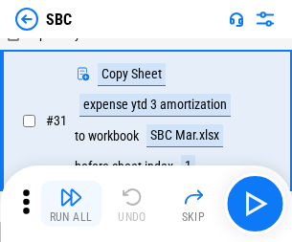
click at [71, 204] on img "button" at bounding box center [70, 196] width 23 height 23
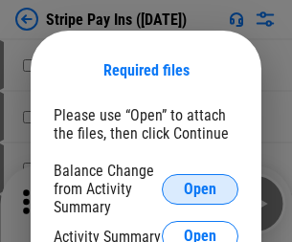
click at [200, 188] on span "Open" at bounding box center [200, 189] width 33 height 15
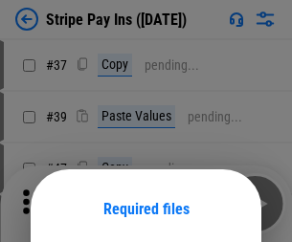
scroll to position [139, 0]
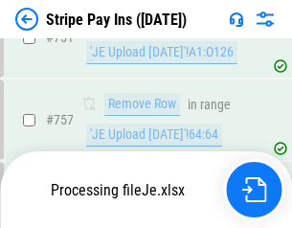
scroll to position [10068, 0]
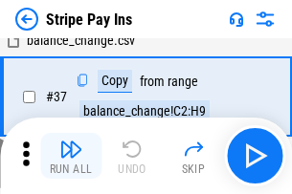
click at [71, 156] on img "button" at bounding box center [70, 149] width 23 height 23
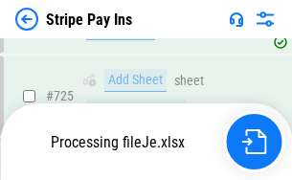
scroll to position [10026, 0]
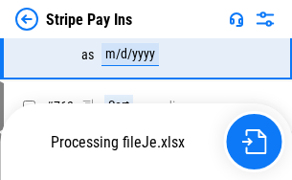
scroll to position [10026, 0]
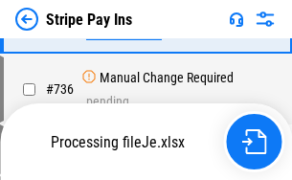
scroll to position [10026, 0]
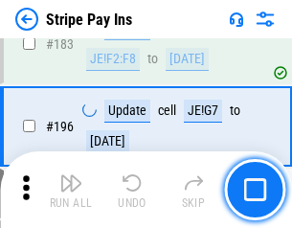
scroll to position [2588, 0]
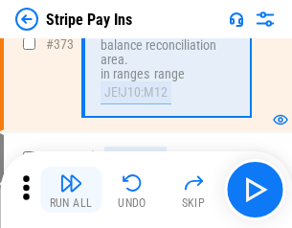
click at [71, 189] on img "button" at bounding box center [70, 182] width 23 height 23
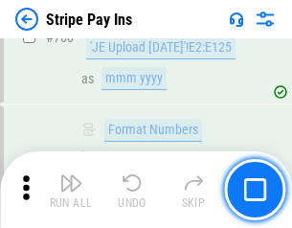
scroll to position [10002, 0]
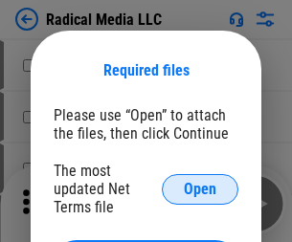
click at [200, 188] on span "Open" at bounding box center [200, 189] width 33 height 15
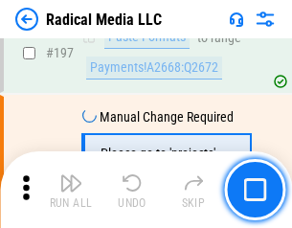
scroll to position [4423, 0]
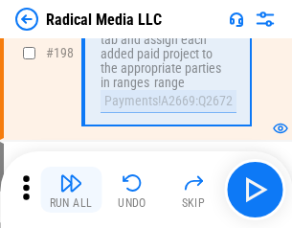
click at [71, 189] on img "button" at bounding box center [70, 182] width 23 height 23
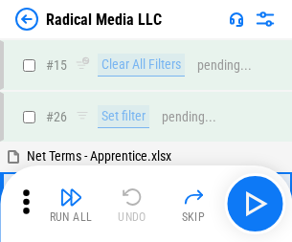
scroll to position [107, 0]
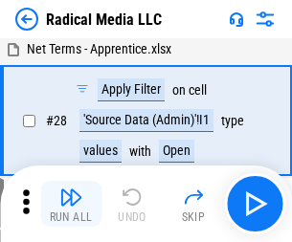
click at [71, 204] on img "button" at bounding box center [70, 196] width 23 height 23
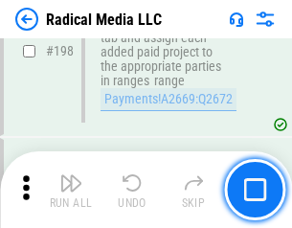
scroll to position [4794, 0]
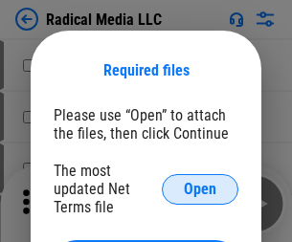
click at [200, 188] on span "Open" at bounding box center [200, 189] width 33 height 15
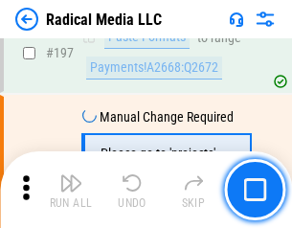
scroll to position [4423, 0]
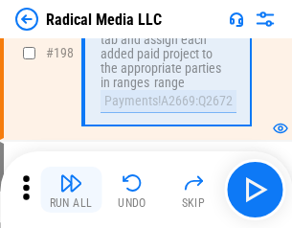
click at [71, 189] on img "button" at bounding box center [70, 182] width 23 height 23
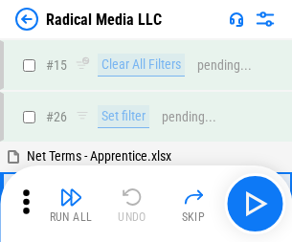
scroll to position [107, 0]
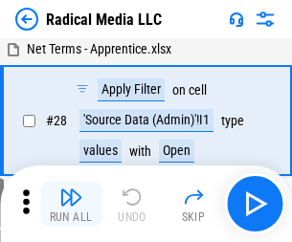
click at [71, 204] on img "button" at bounding box center [70, 196] width 23 height 23
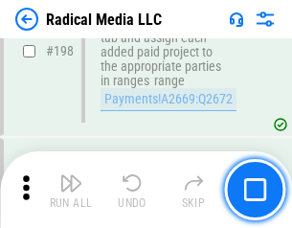
scroll to position [4794, 0]
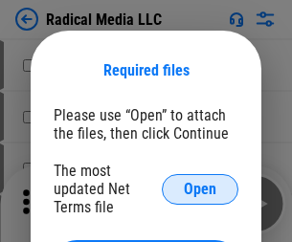
click at [200, 188] on span "Open" at bounding box center [200, 189] width 33 height 15
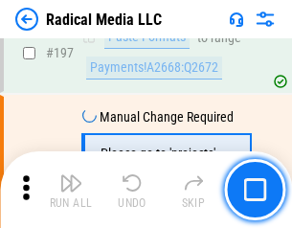
scroll to position [4423, 0]
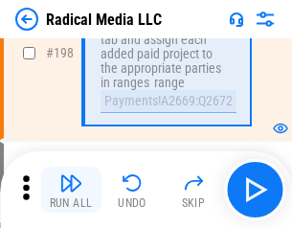
click at [71, 189] on img "button" at bounding box center [70, 182] width 23 height 23
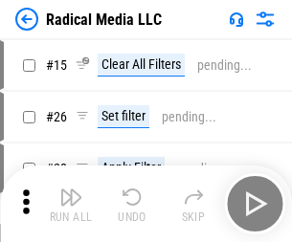
scroll to position [107, 0]
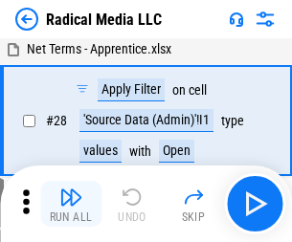
click at [71, 204] on img "button" at bounding box center [70, 196] width 23 height 23
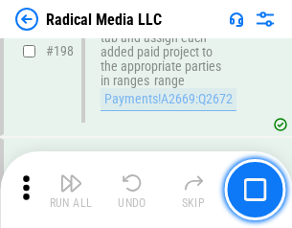
scroll to position [4794, 0]
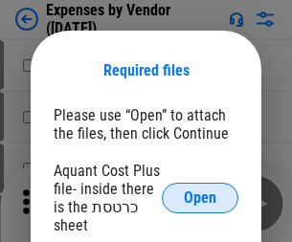
click at [200, 198] on span "Open" at bounding box center [200, 197] width 33 height 15
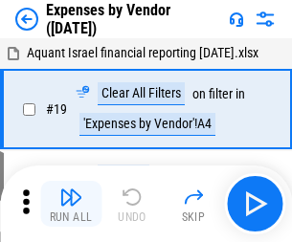
click at [71, 204] on img "button" at bounding box center [70, 196] width 23 height 23
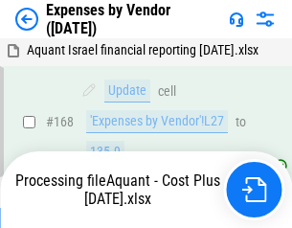
scroll to position [1409, 0]
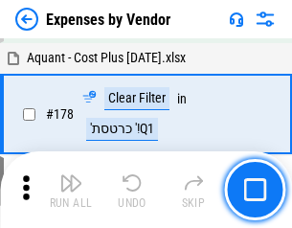
scroll to position [1491, 0]
